Goal: Task Accomplishment & Management: Complete application form

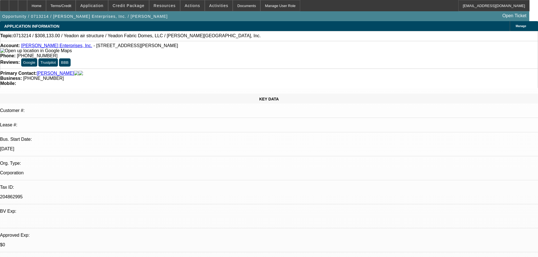
select select "0"
select select "6"
select select "0"
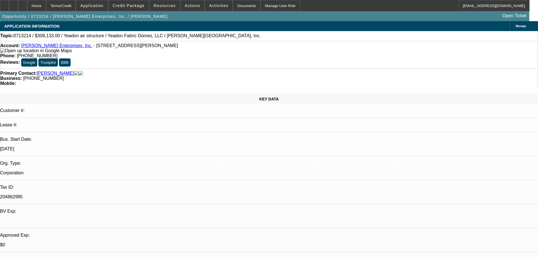
select select "0"
select select "6"
select select "0"
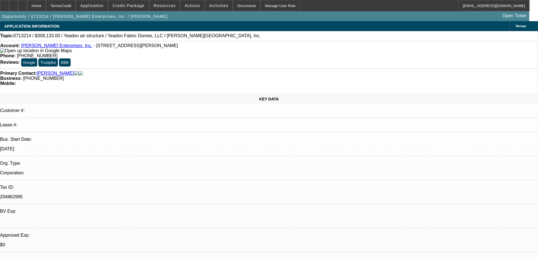
select select "0"
select select "6"
select select "0"
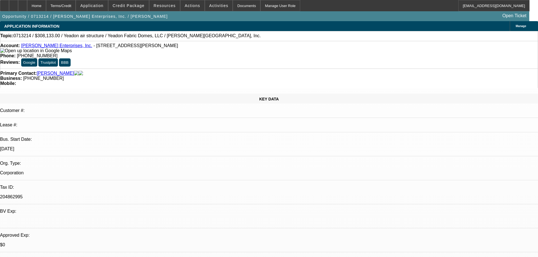
select select "6"
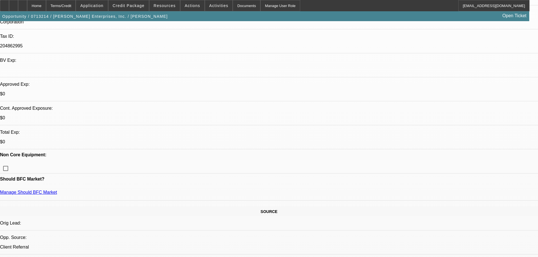
scroll to position [141, 0]
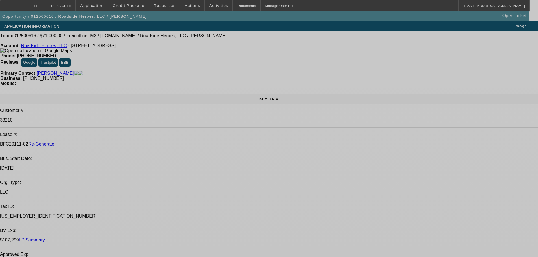
select select "0"
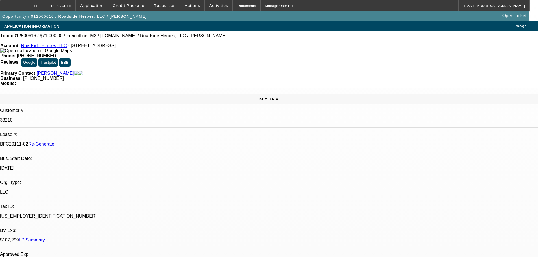
select select "2"
select select "0"
select select "6"
select select "0"
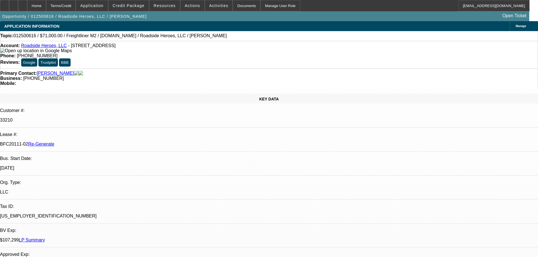
select select "2"
select select "0"
select select "6"
select select "0.1"
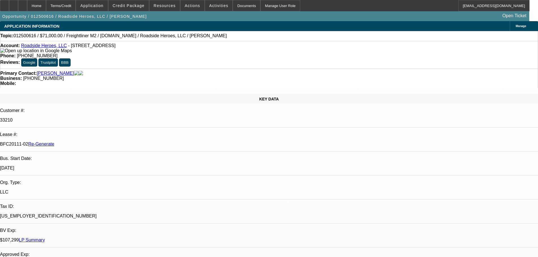
select select "2"
select select "0"
select select "6"
select select "0"
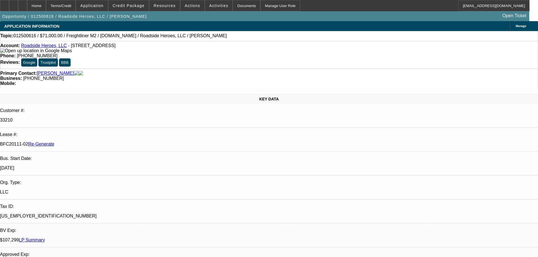
select select "2"
select select "0"
select select "6"
